Goal: Information Seeking & Learning: Learn about a topic

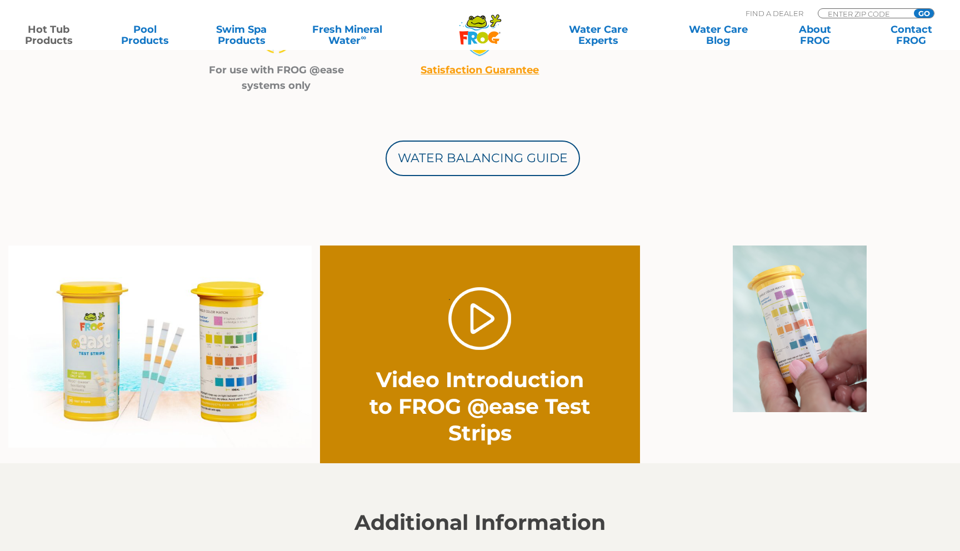
scroll to position [723, 0]
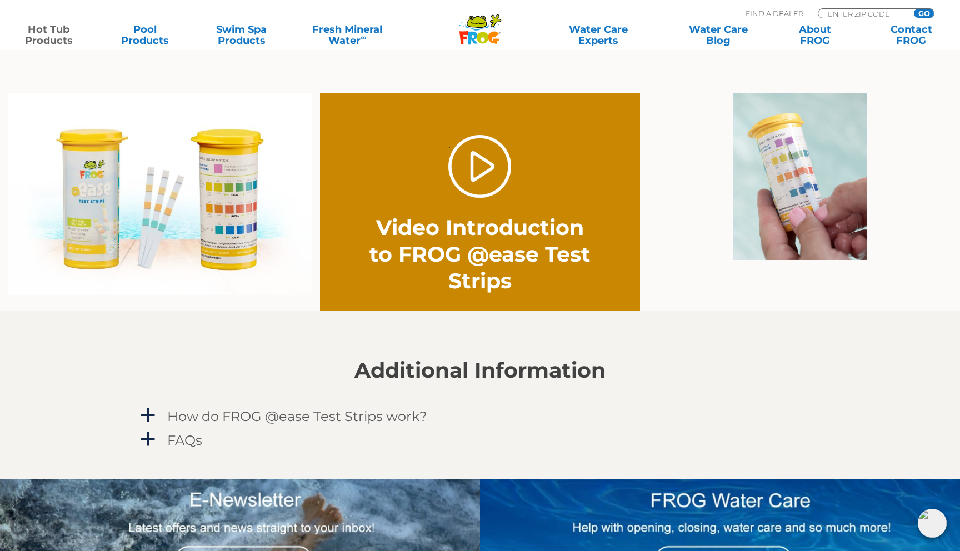
click at [806, 161] on img at bounding box center [800, 176] width 134 height 167
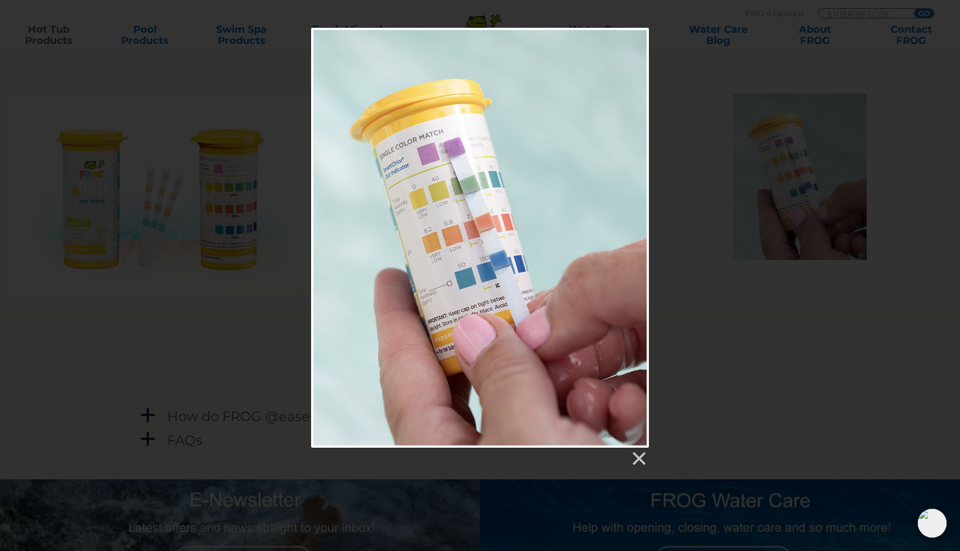
click at [638, 450] on div at bounding box center [480, 457] width 338 height 19
click at [637, 462] on link at bounding box center [638, 458] width 17 height 17
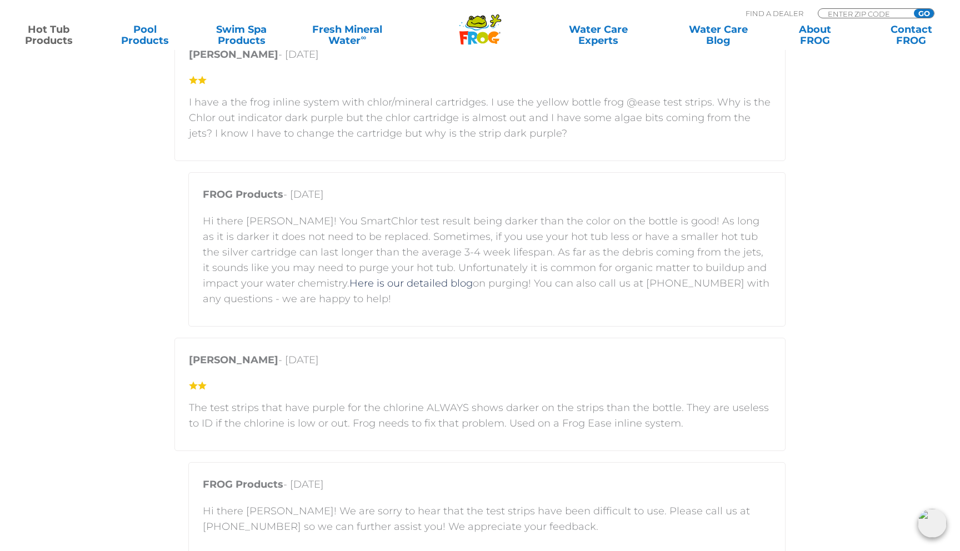
scroll to position [2311, 0]
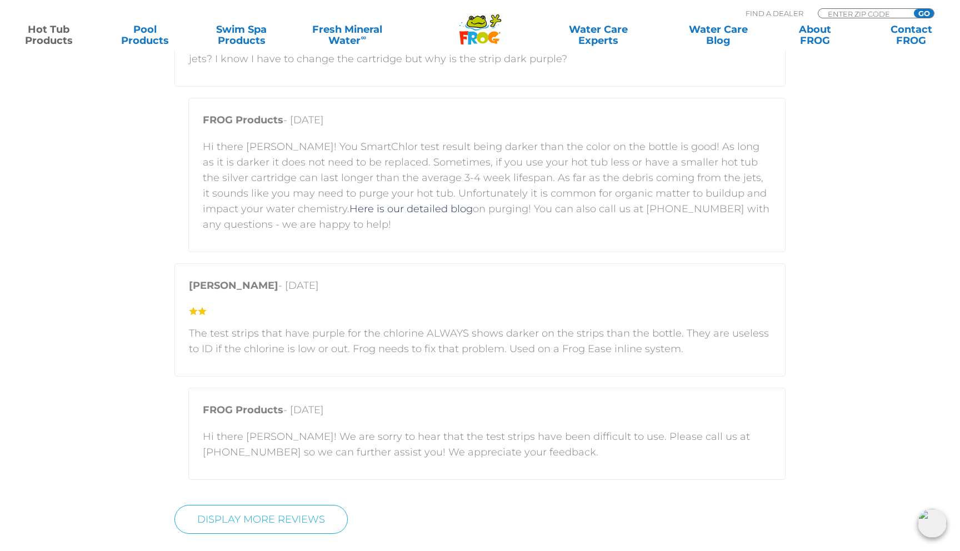
click at [65, 31] on link "Hot Tub Products" at bounding box center [48, 35] width 75 height 22
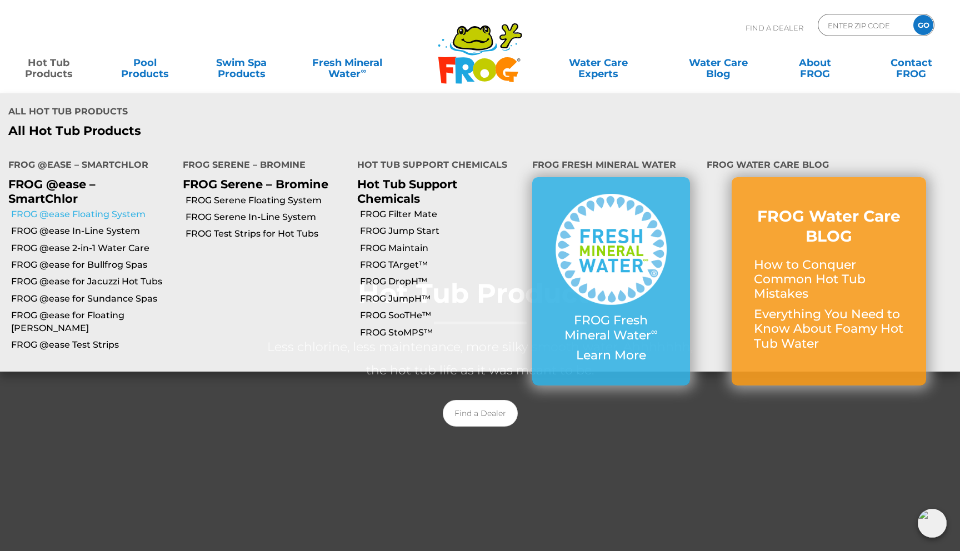
click at [95, 208] on link "FROG @ease Floating System" at bounding box center [92, 214] width 163 height 12
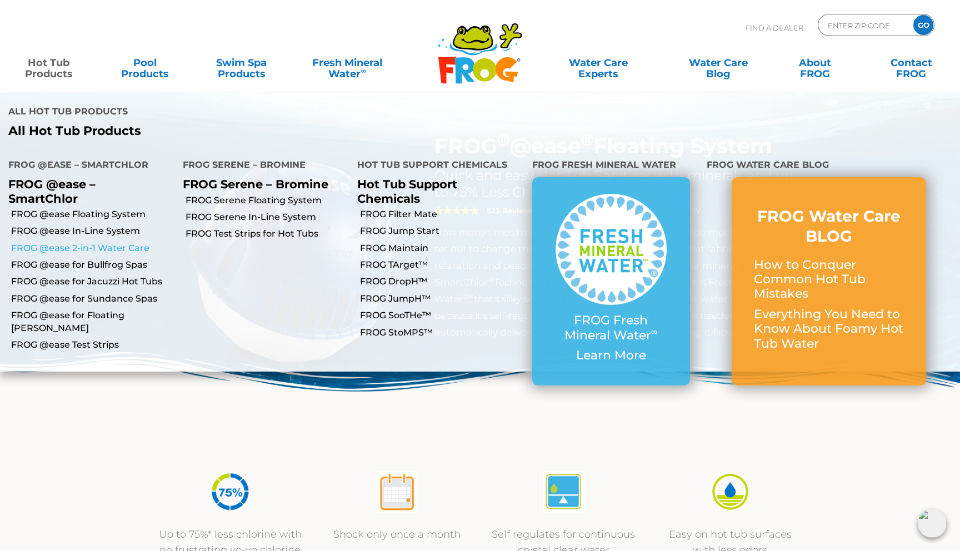
click at [71, 242] on link "FROG @ease 2-in-1 Water Care" at bounding box center [92, 248] width 163 height 12
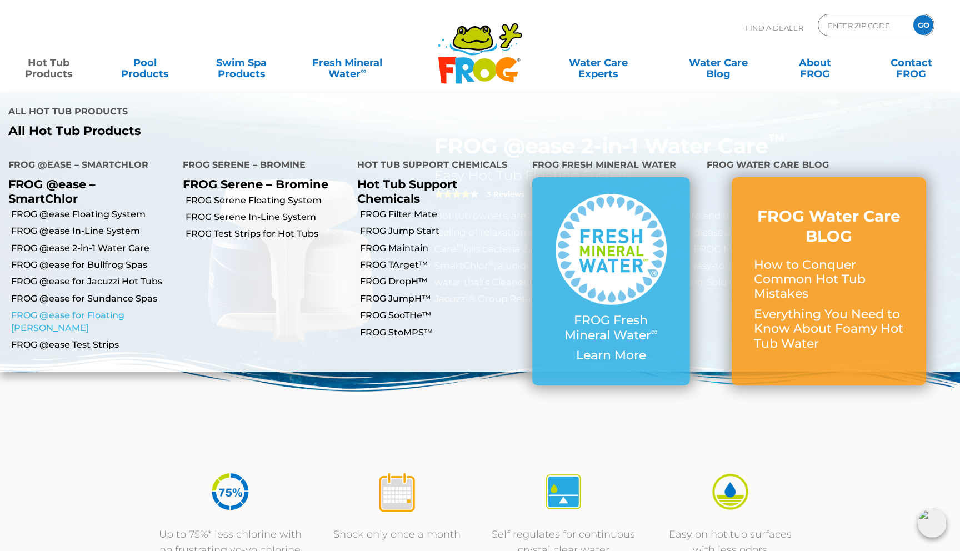
click at [74, 309] on link "FROG @ease for Floating [PERSON_NAME]" at bounding box center [92, 321] width 163 height 25
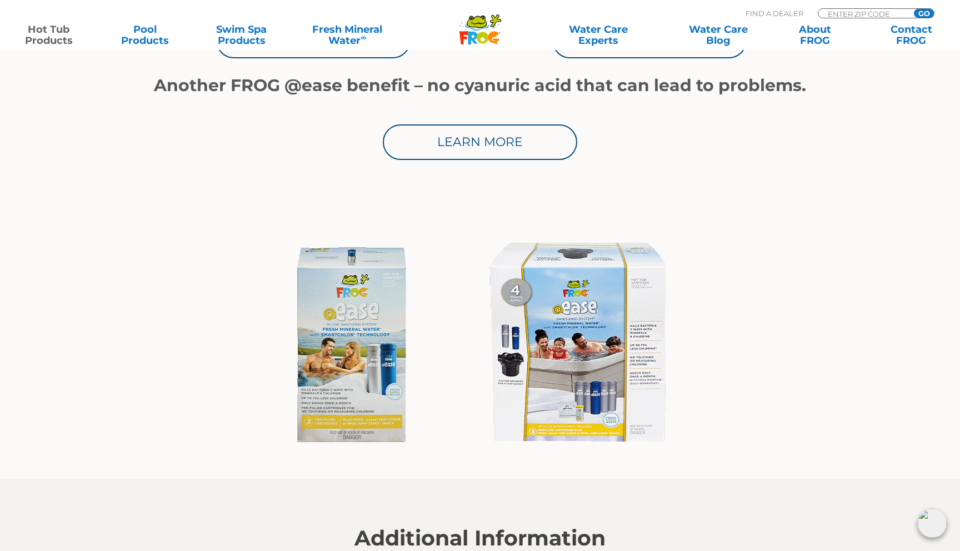
scroll to position [713, 0]
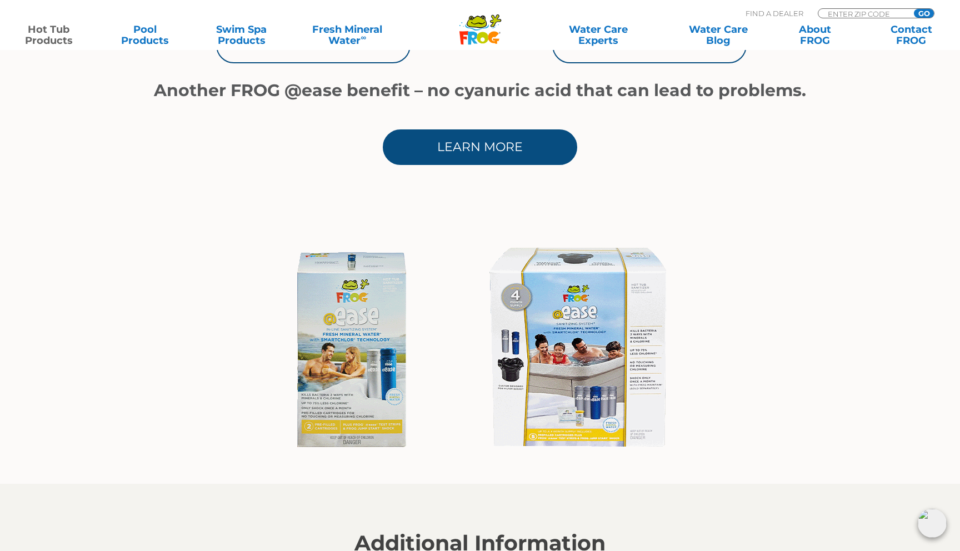
click at [428, 157] on link "Learn More" at bounding box center [480, 147] width 194 height 36
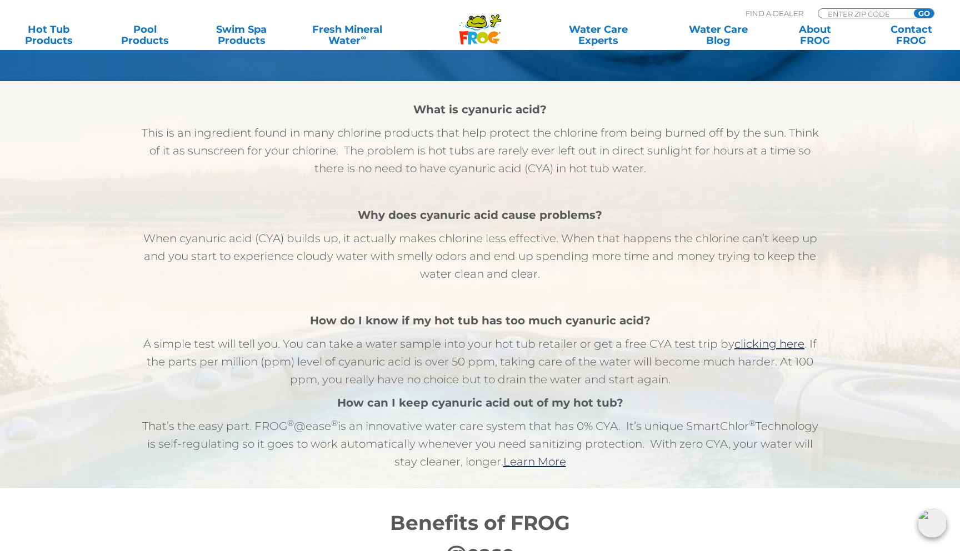
scroll to position [598, 0]
